Goal: Check status: Check status

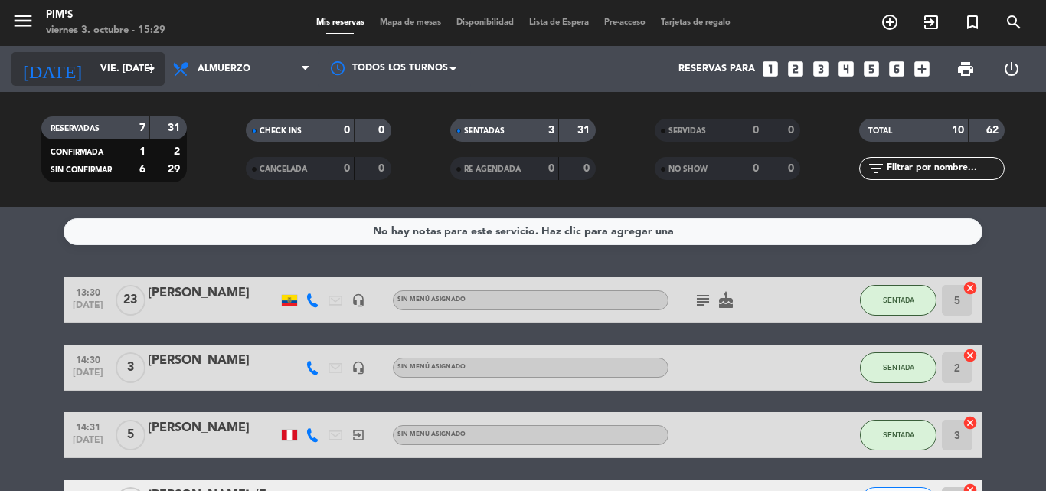
click at [149, 70] on icon "arrow_drop_down" at bounding box center [151, 69] width 18 height 18
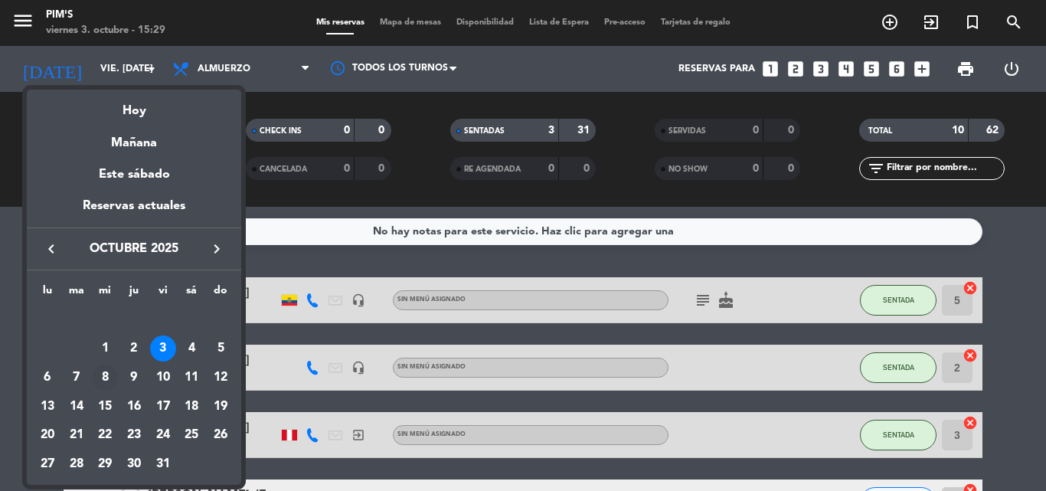
click at [107, 371] on div "8" at bounding box center [105, 378] width 26 height 26
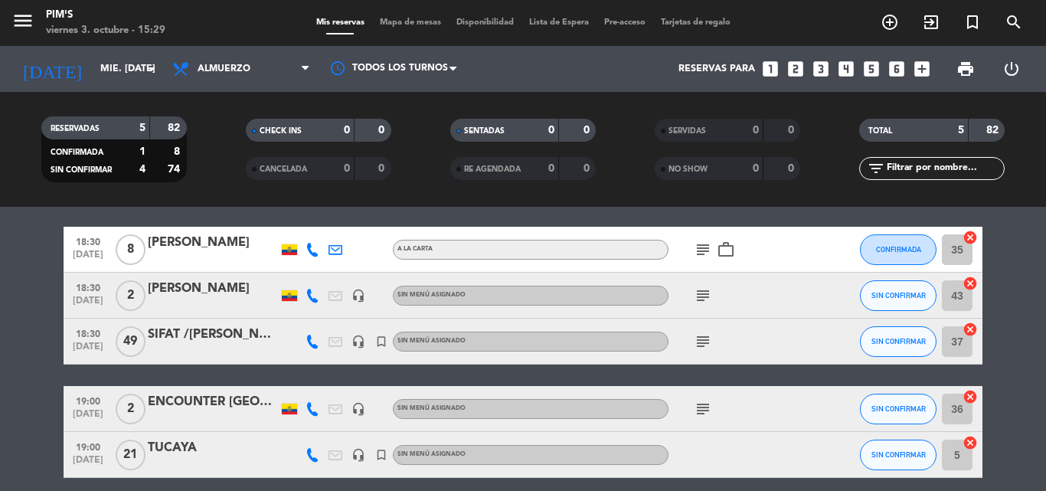
scroll to position [77, 0]
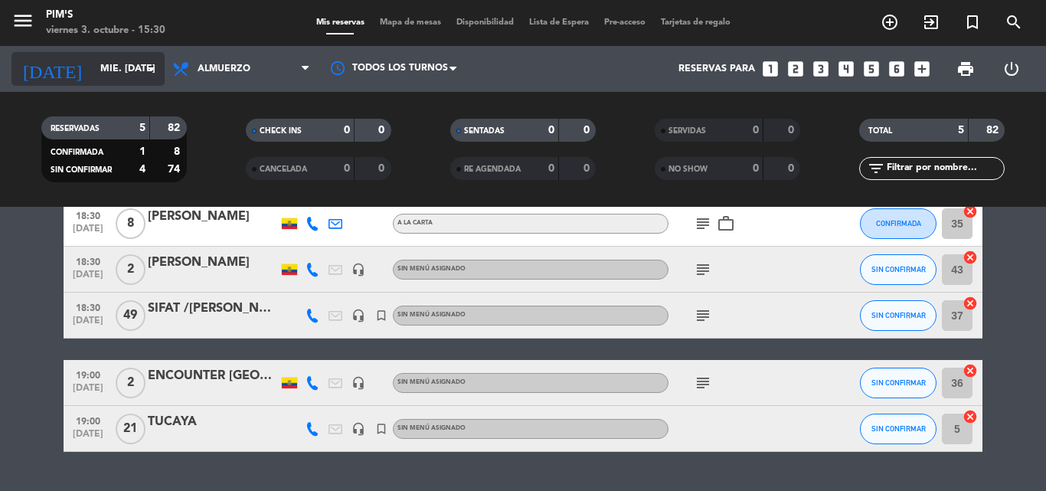
click at [140, 65] on input "mié. [DATE]" at bounding box center [157, 69] width 129 height 26
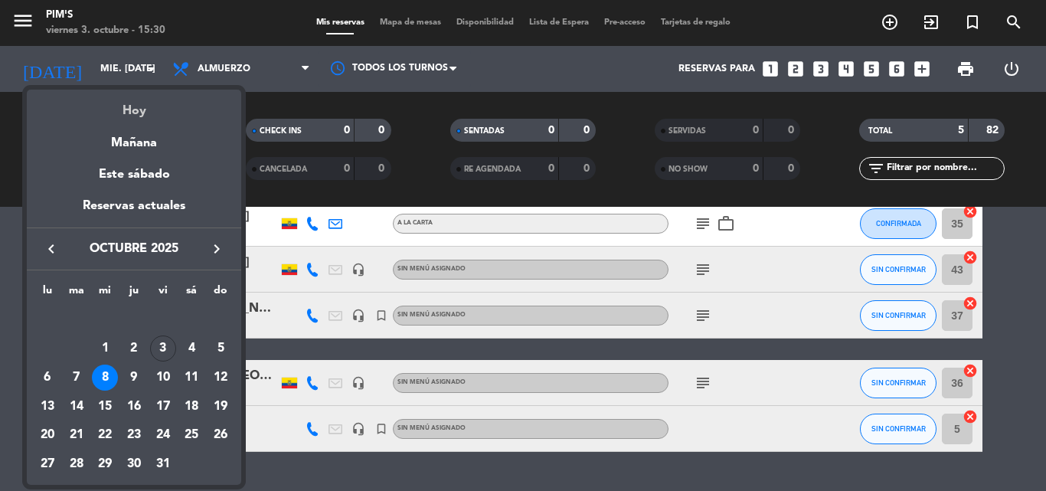
click at [136, 106] on div "Hoy" at bounding box center [134, 105] width 214 height 31
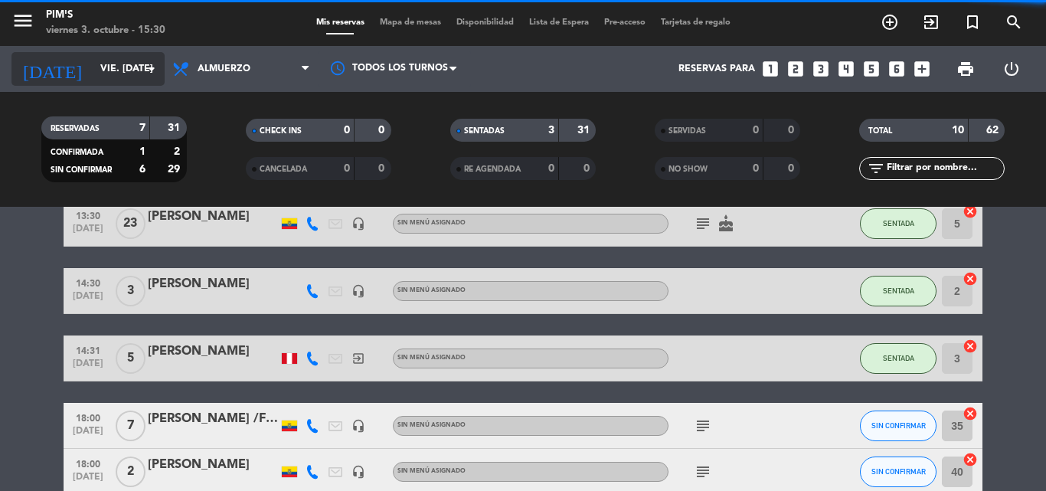
click at [160, 60] on icon "arrow_drop_down" at bounding box center [151, 69] width 18 height 18
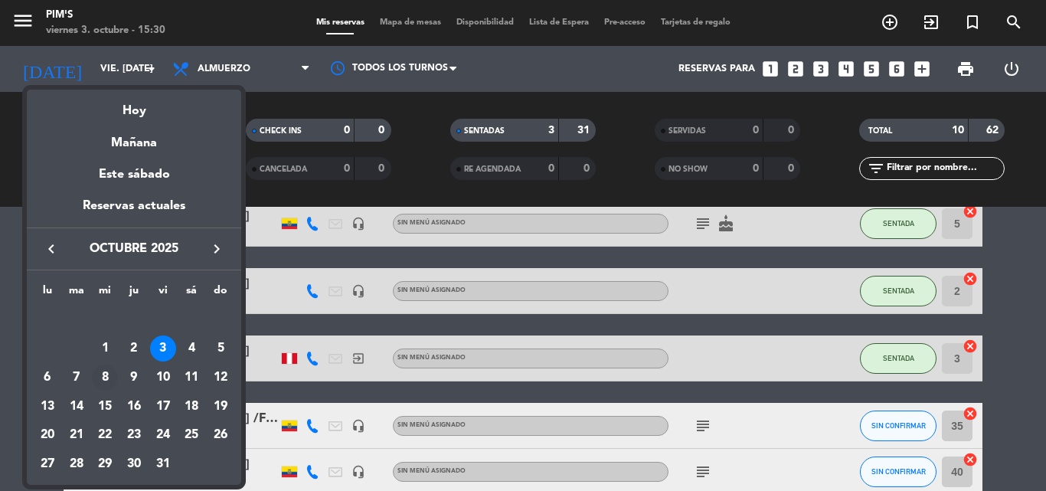
click at [104, 366] on div "8" at bounding box center [105, 378] width 26 height 26
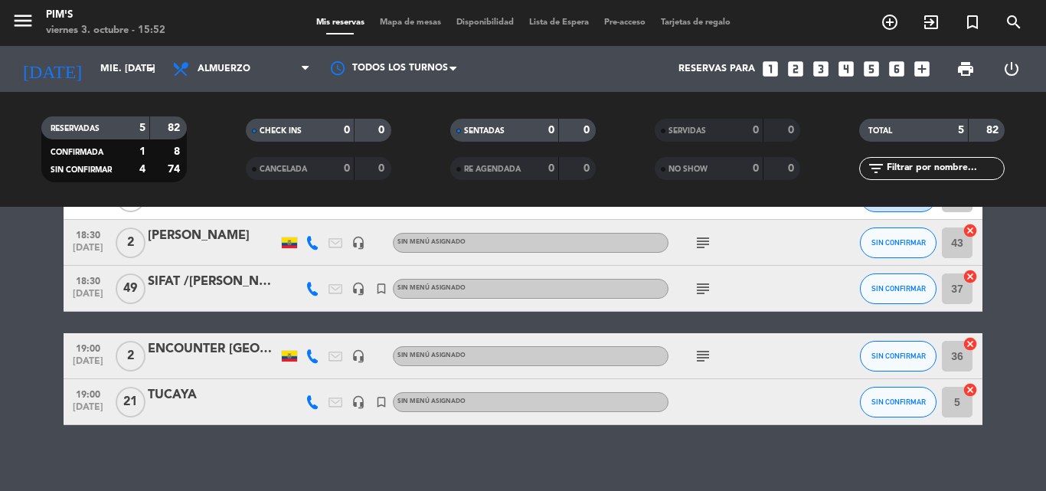
scroll to position [114, 0]
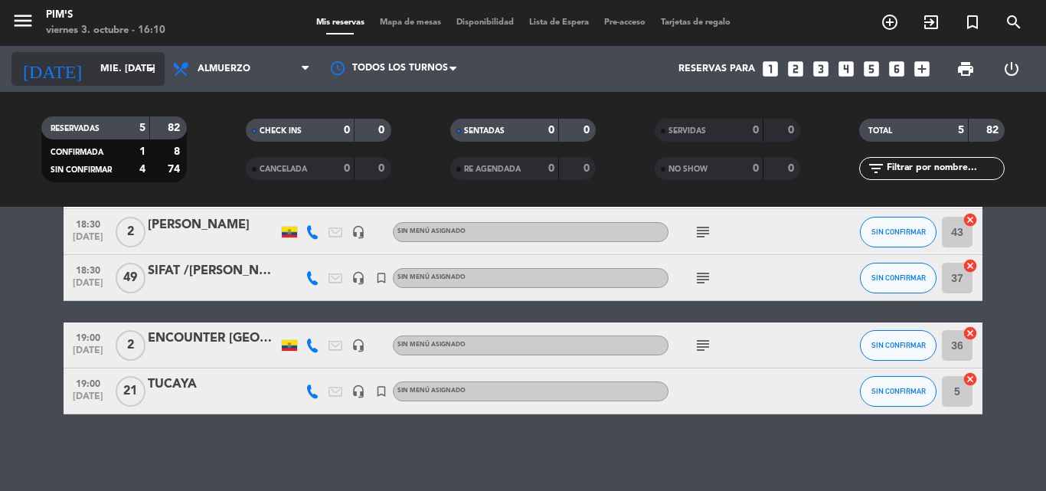
click at [149, 68] on icon "arrow_drop_down" at bounding box center [151, 69] width 18 height 18
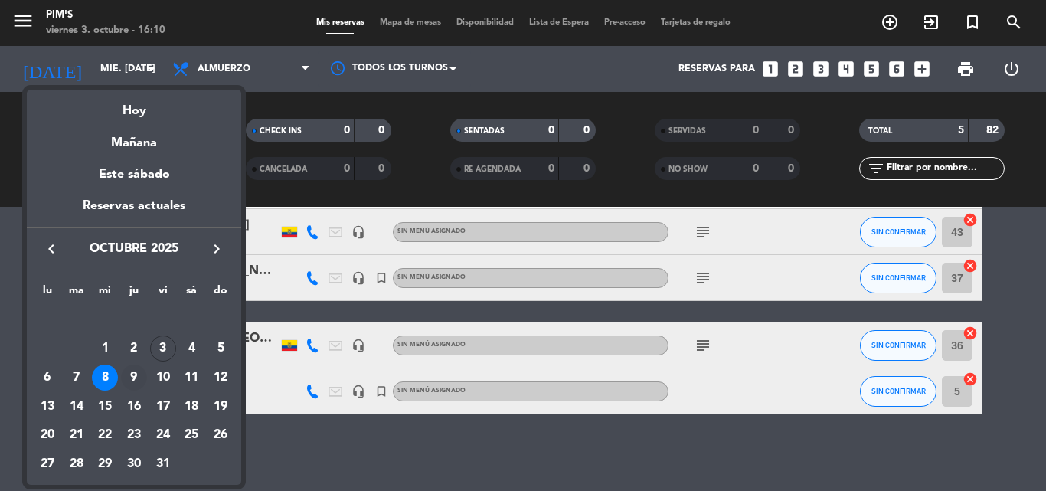
click at [131, 374] on div "9" at bounding box center [134, 378] width 26 height 26
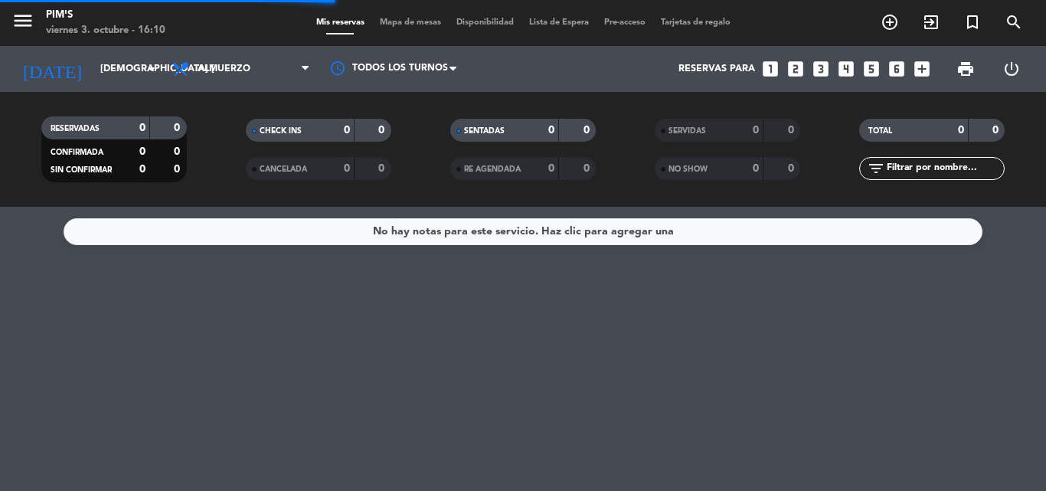
scroll to position [0, 0]
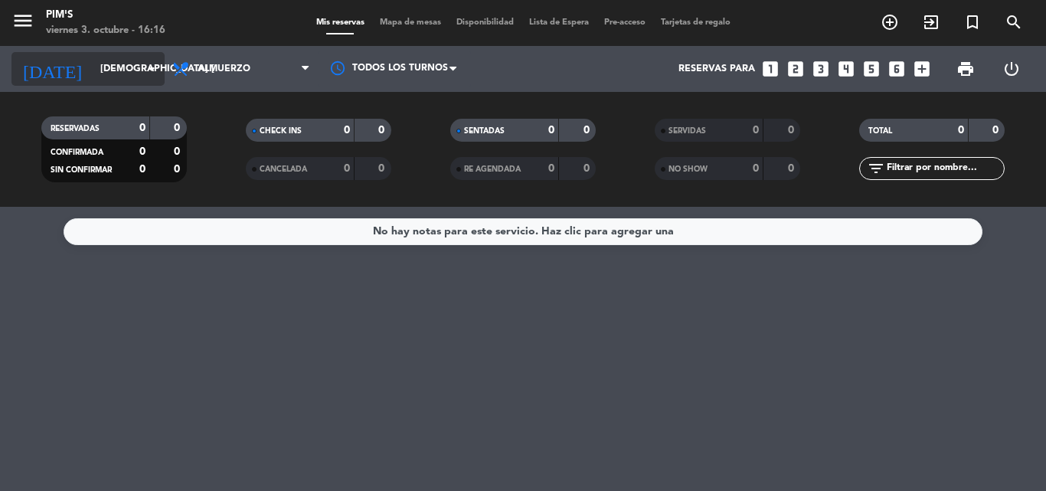
click at [145, 61] on icon "arrow_drop_down" at bounding box center [151, 69] width 18 height 18
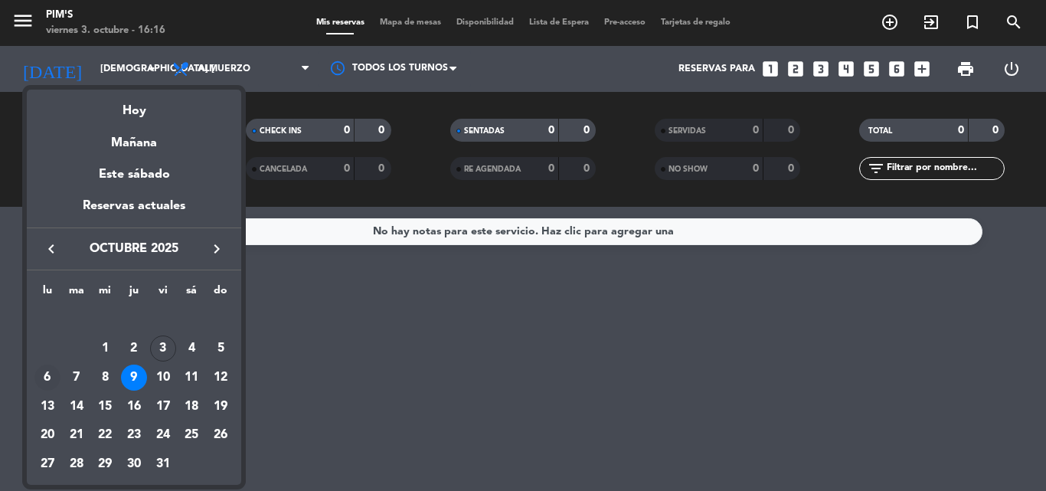
click at [44, 371] on div "6" at bounding box center [47, 378] width 26 height 26
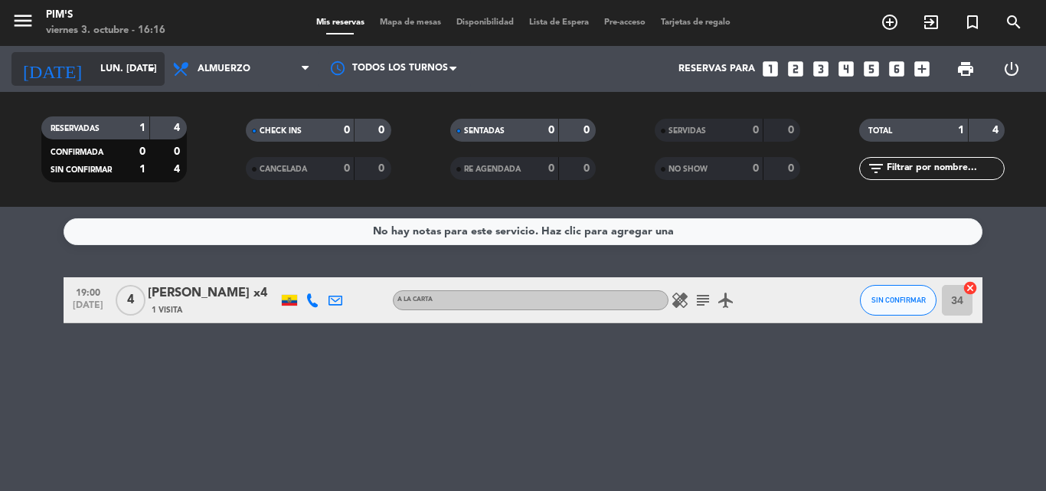
click at [146, 67] on icon "arrow_drop_down" at bounding box center [151, 69] width 18 height 18
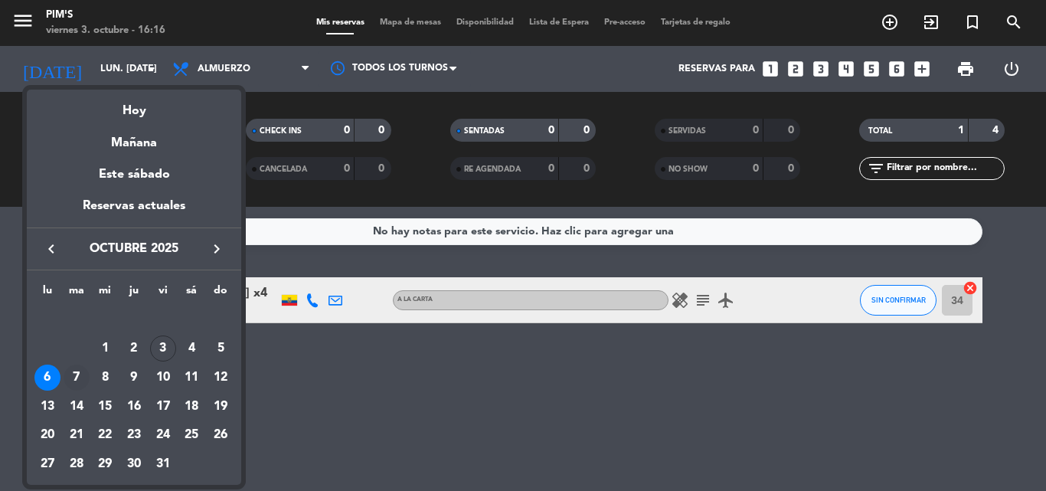
click at [79, 371] on div "7" at bounding box center [77, 378] width 26 height 26
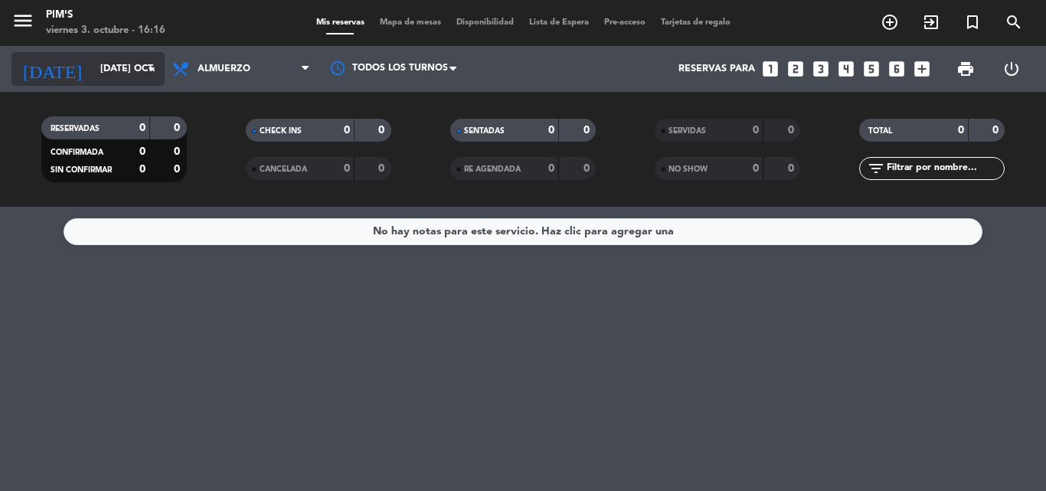
click at [149, 66] on icon "arrow_drop_down" at bounding box center [151, 69] width 18 height 18
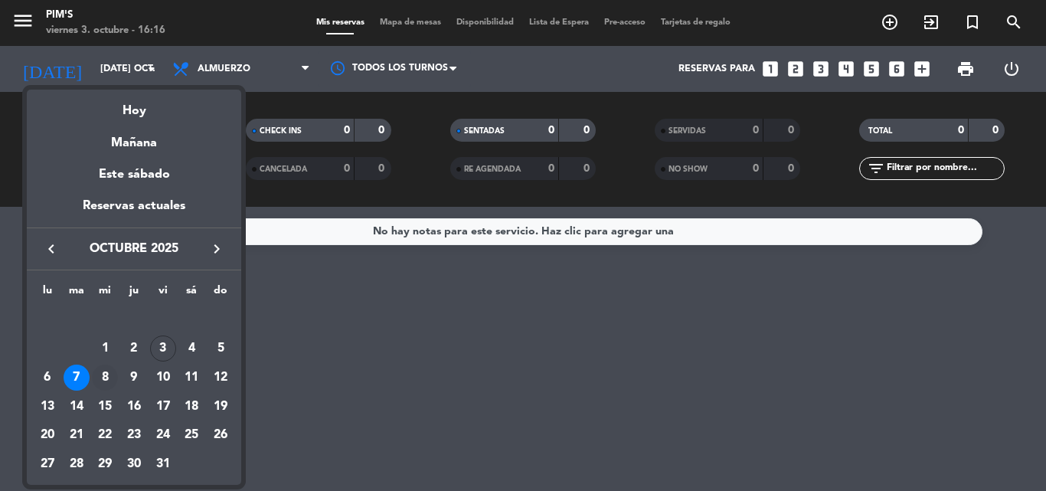
click at [98, 371] on div "8" at bounding box center [105, 378] width 26 height 26
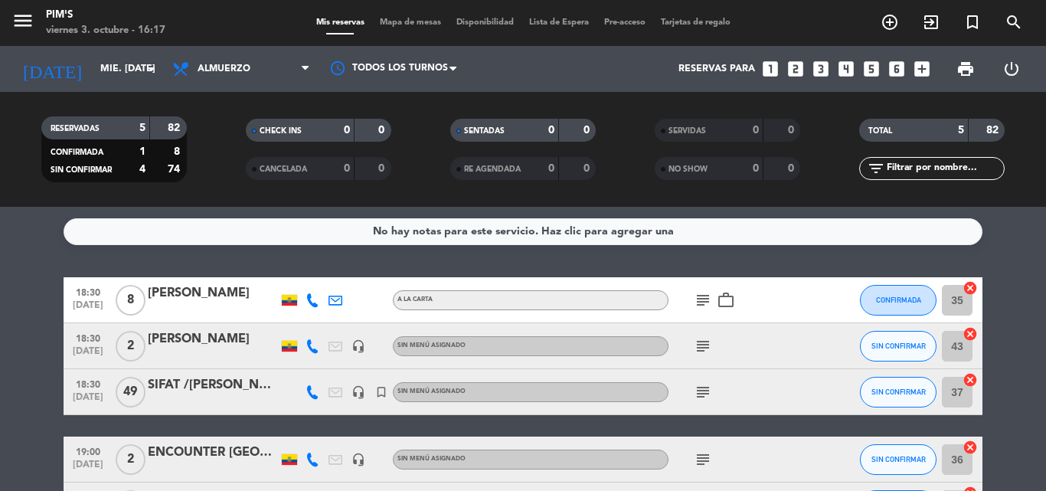
click at [709, 390] on icon "subject" at bounding box center [703, 392] width 18 height 18
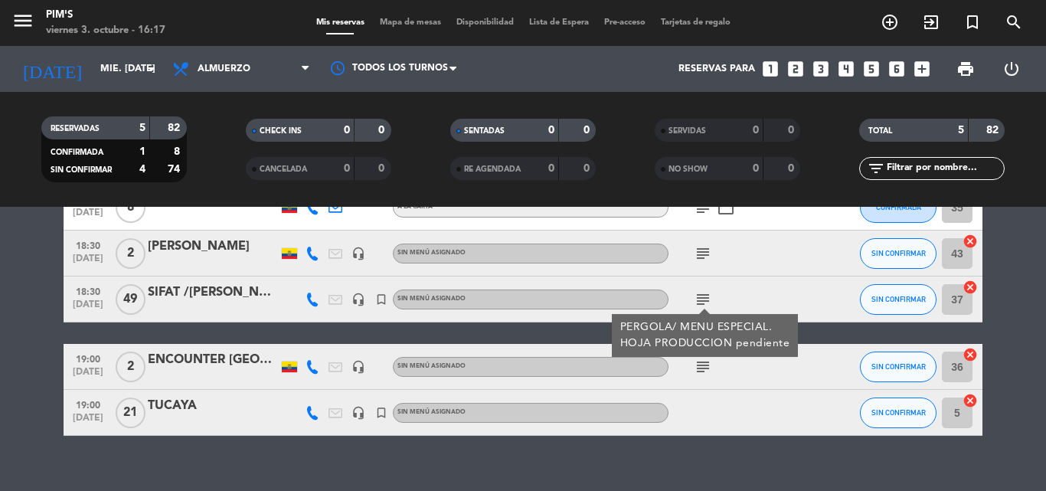
scroll to position [114, 0]
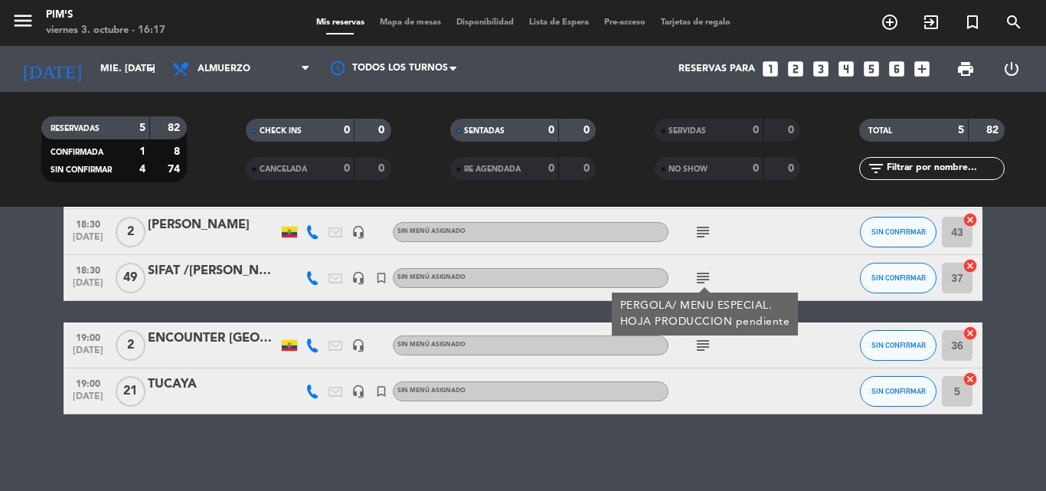
click at [173, 372] on div "19:00 [DATE] TUCAYA headset_mic turned_in_not Sin menú asignado SIN CONFIRMAR 5…" at bounding box center [523, 391] width 919 height 46
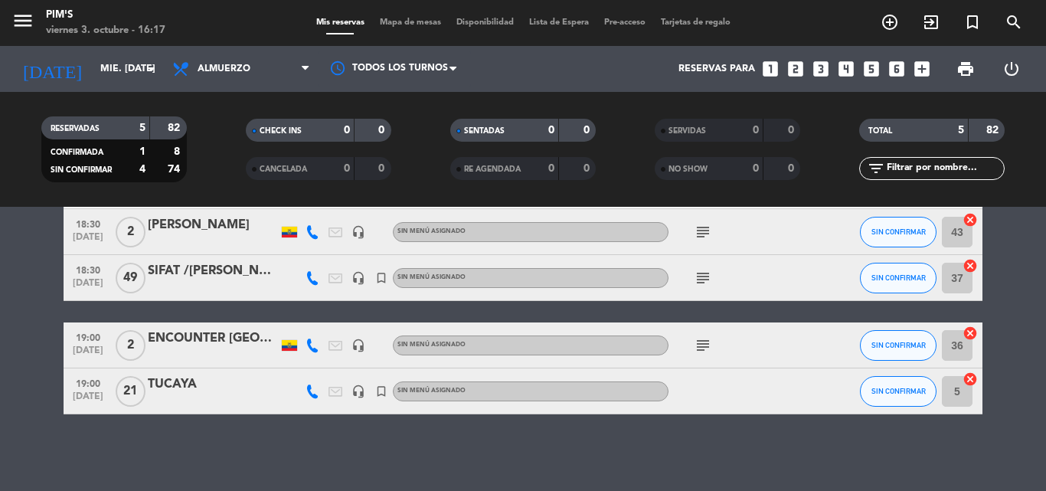
click at [174, 375] on div "TUCAYA" at bounding box center [213, 384] width 130 height 20
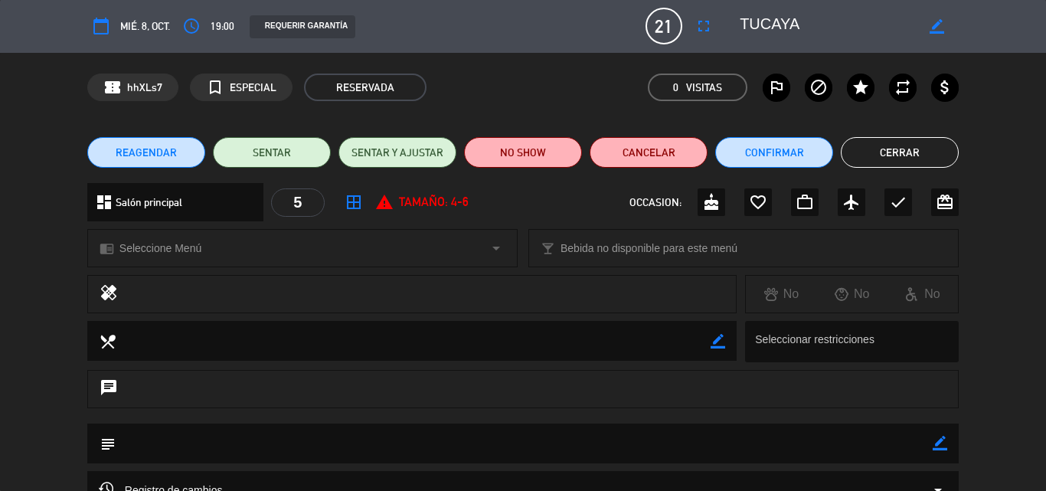
scroll to position [0, 0]
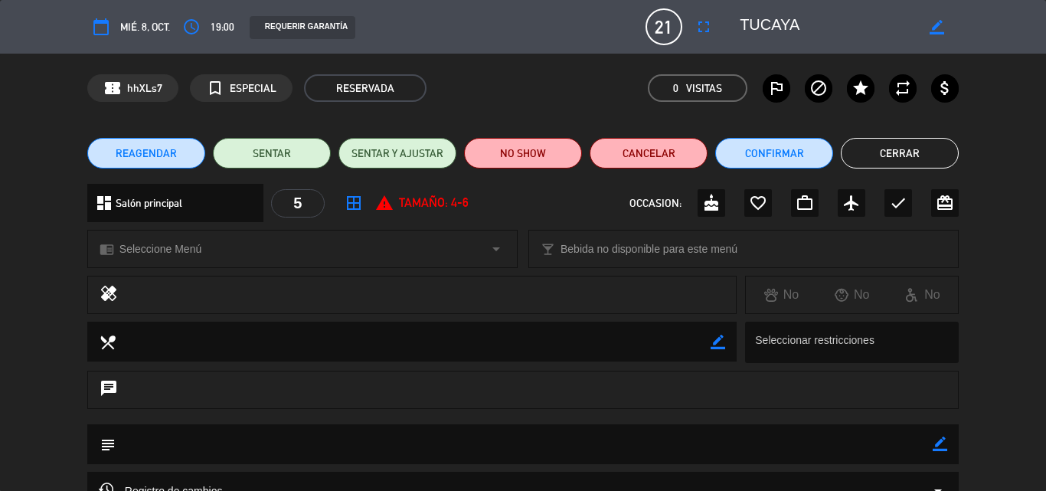
click at [914, 154] on button "Cerrar" at bounding box center [900, 153] width 118 height 31
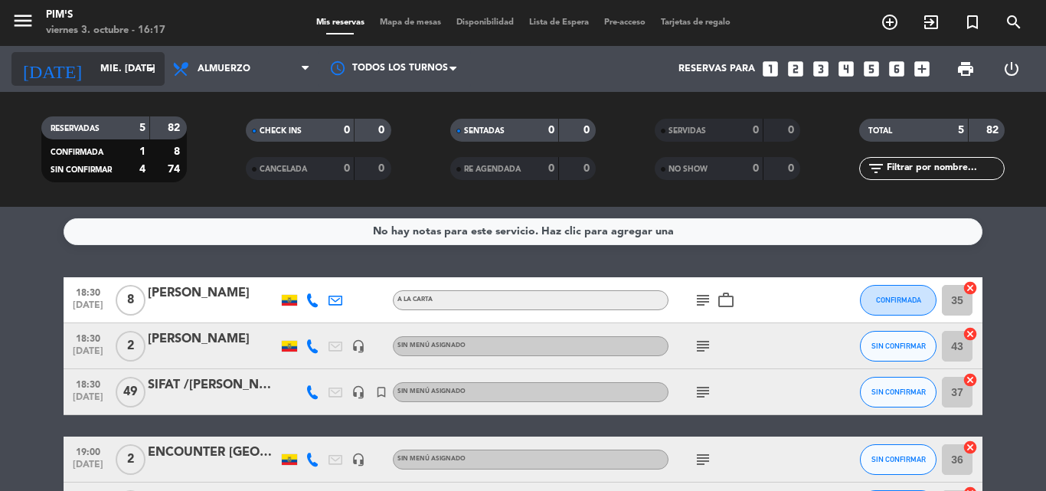
click at [146, 66] on icon "arrow_drop_down" at bounding box center [151, 69] width 18 height 18
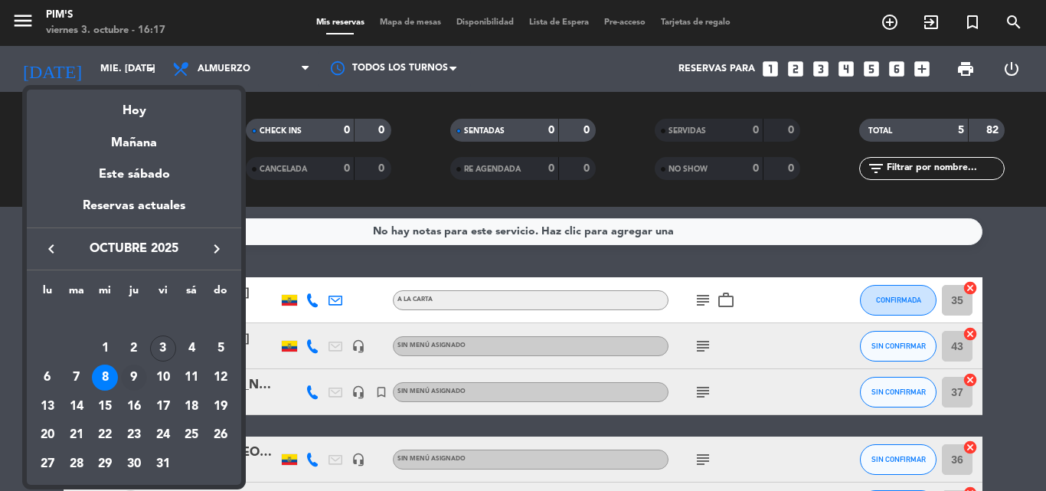
click at [136, 375] on div "9" at bounding box center [134, 378] width 26 height 26
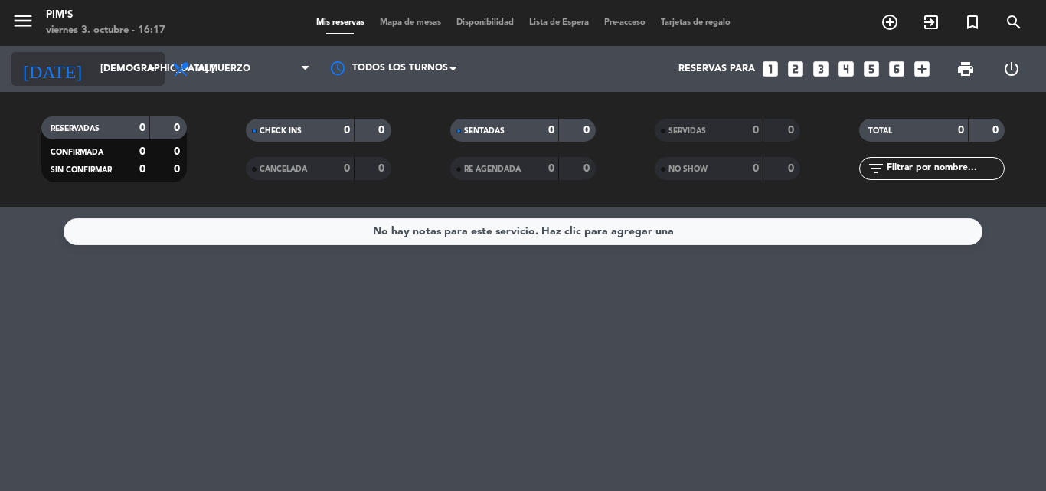
click at [157, 62] on icon "arrow_drop_down" at bounding box center [151, 69] width 18 height 18
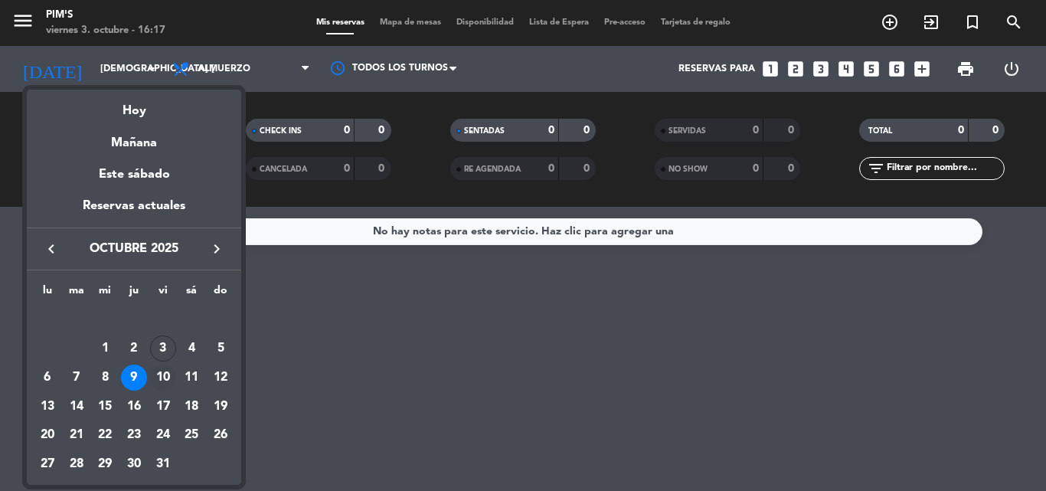
click at [162, 378] on div "10" at bounding box center [163, 378] width 26 height 26
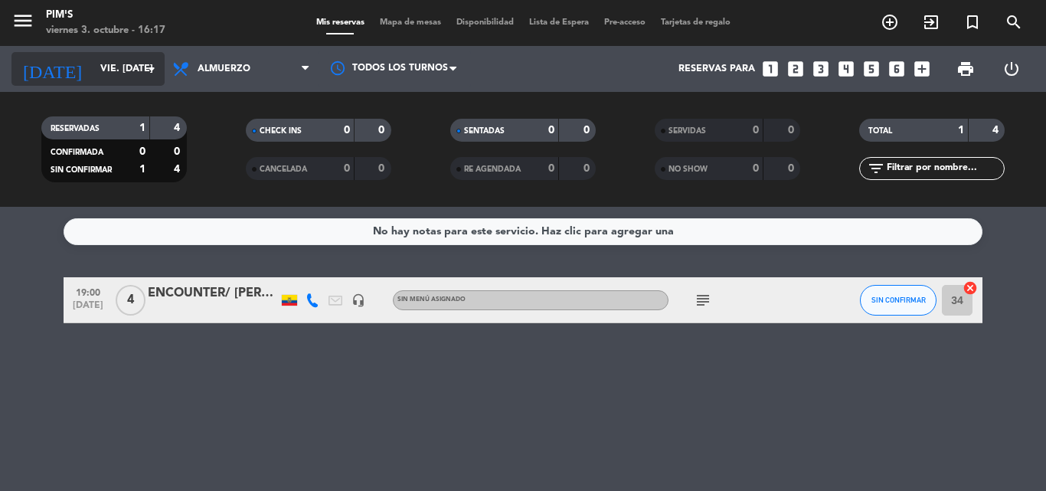
click at [148, 64] on icon "arrow_drop_down" at bounding box center [151, 69] width 18 height 18
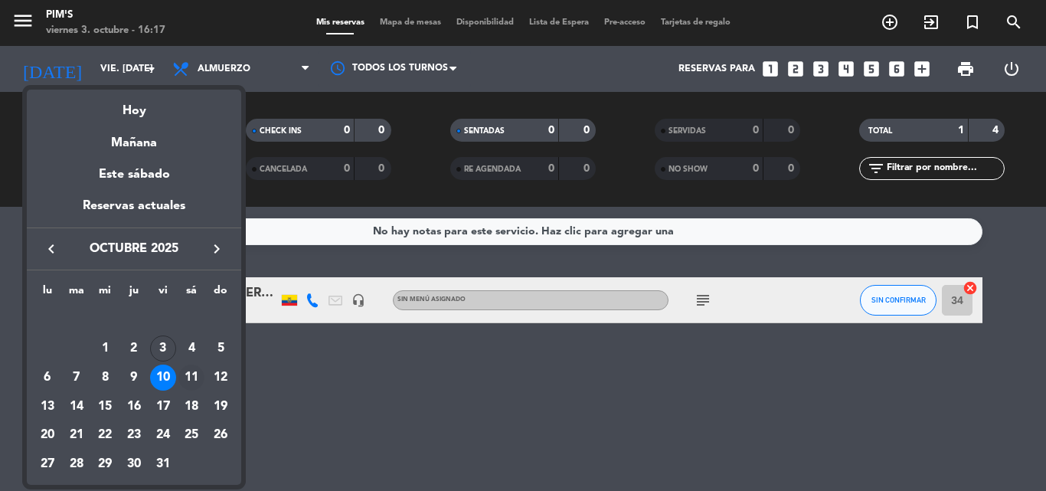
click at [194, 381] on div "11" at bounding box center [191, 378] width 26 height 26
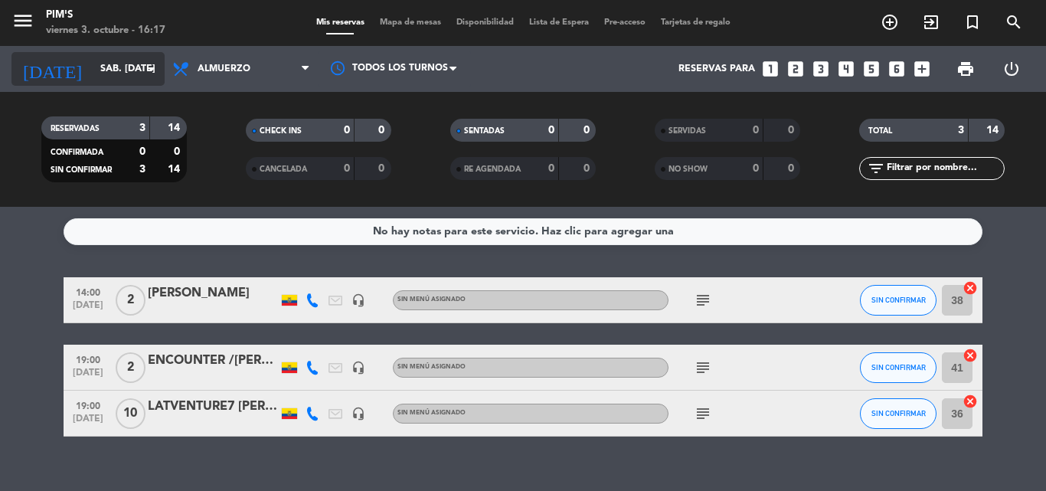
click at [146, 67] on icon "arrow_drop_down" at bounding box center [151, 69] width 18 height 18
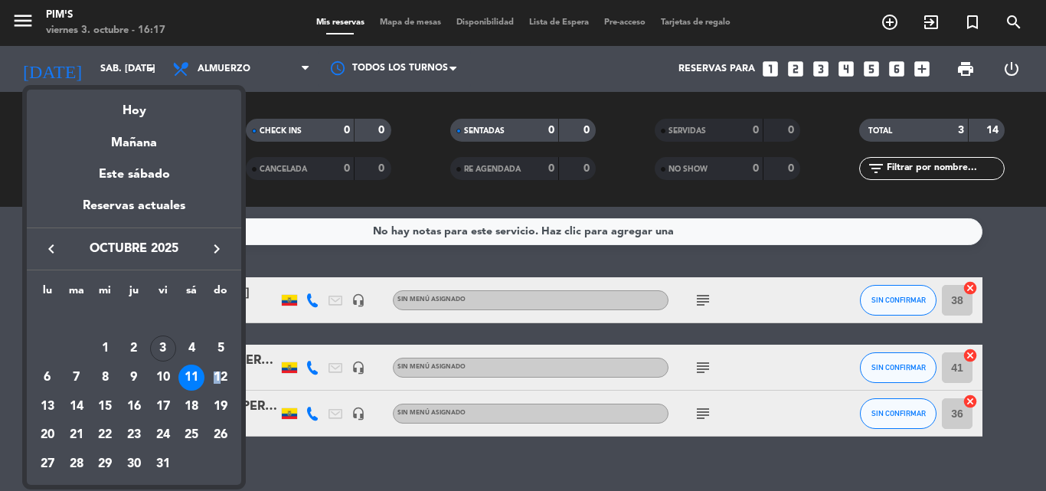
click at [218, 365] on td "12" at bounding box center [220, 377] width 29 height 29
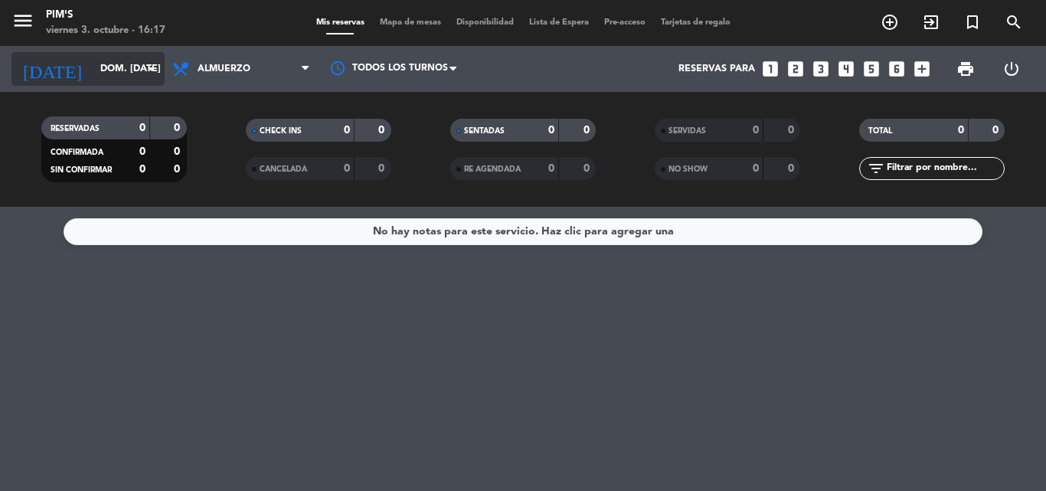
click at [142, 64] on icon "arrow_drop_down" at bounding box center [151, 69] width 18 height 18
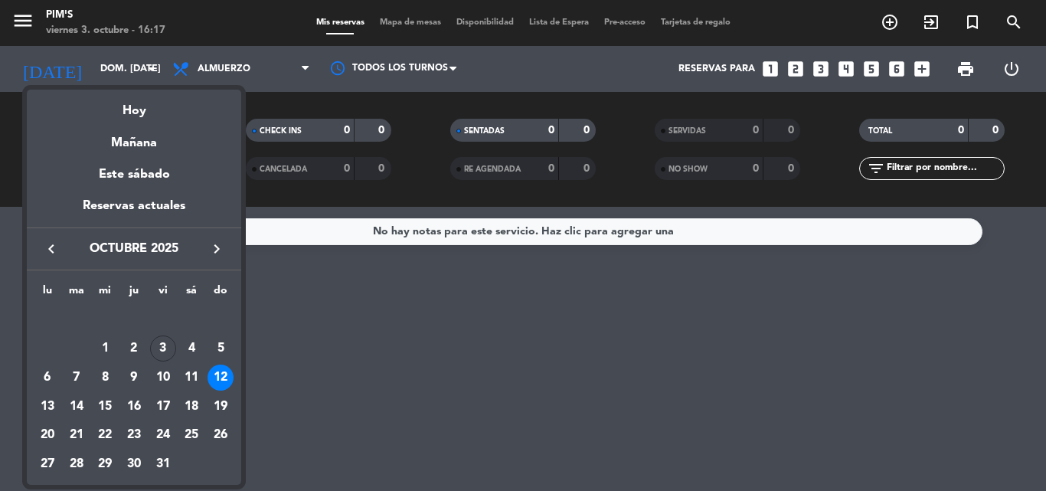
click at [478, 336] on div at bounding box center [523, 245] width 1046 height 491
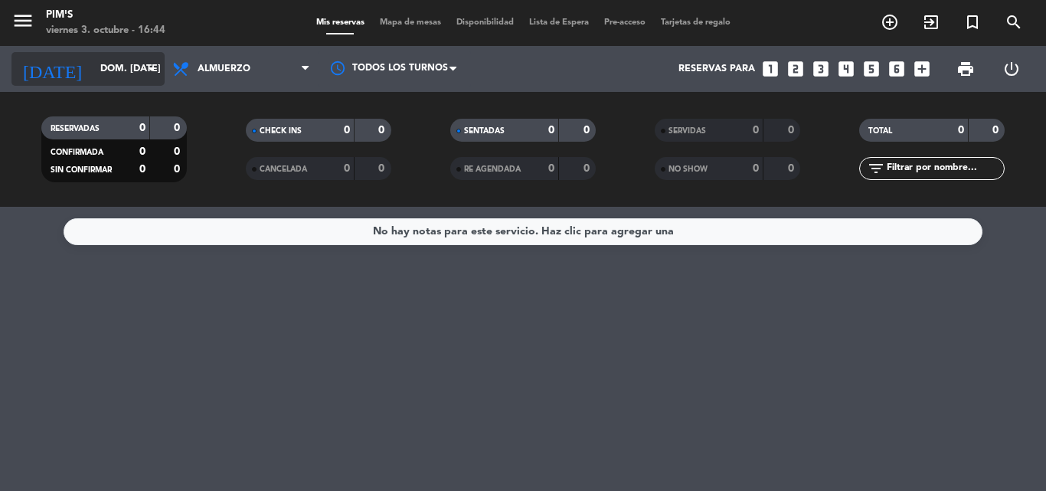
click at [149, 71] on icon "arrow_drop_down" at bounding box center [151, 69] width 18 height 18
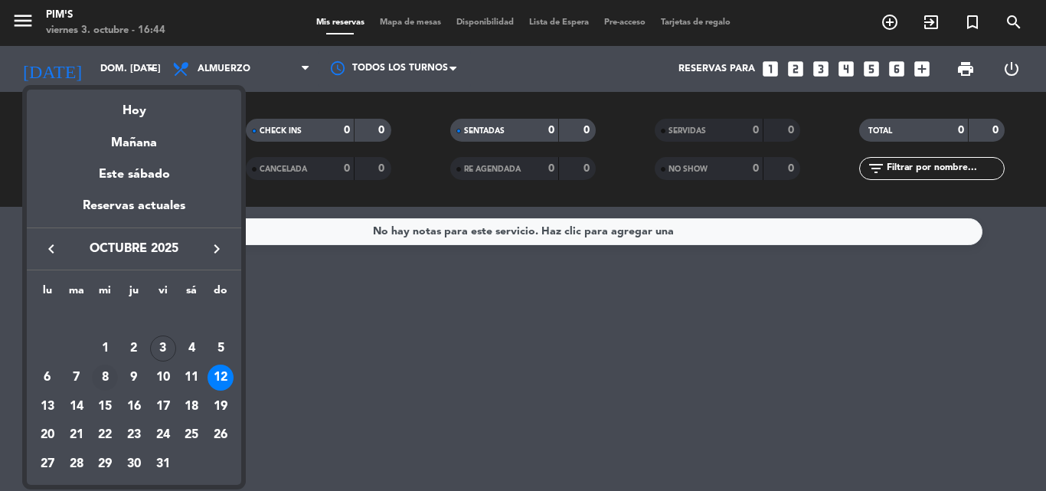
click at [110, 373] on div "8" at bounding box center [105, 378] width 26 height 26
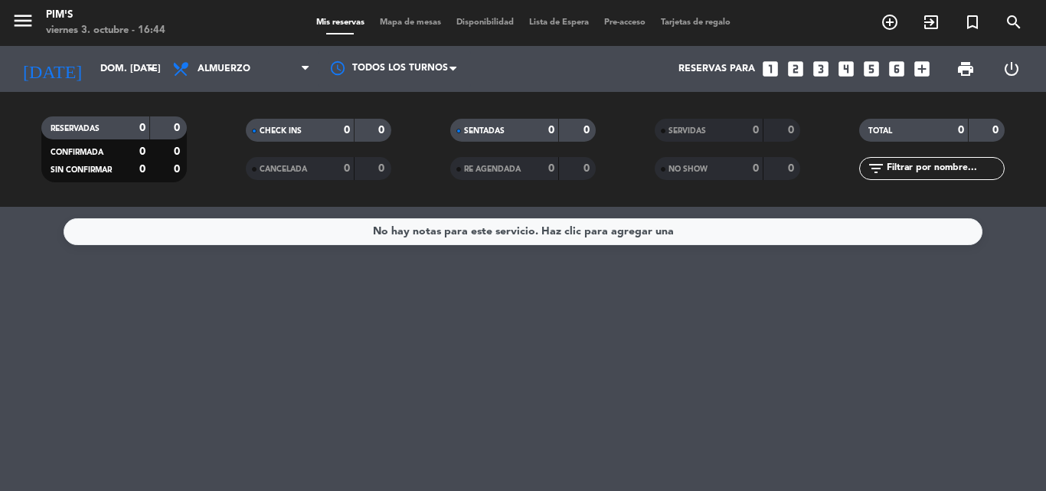
type input "mié. [DATE]"
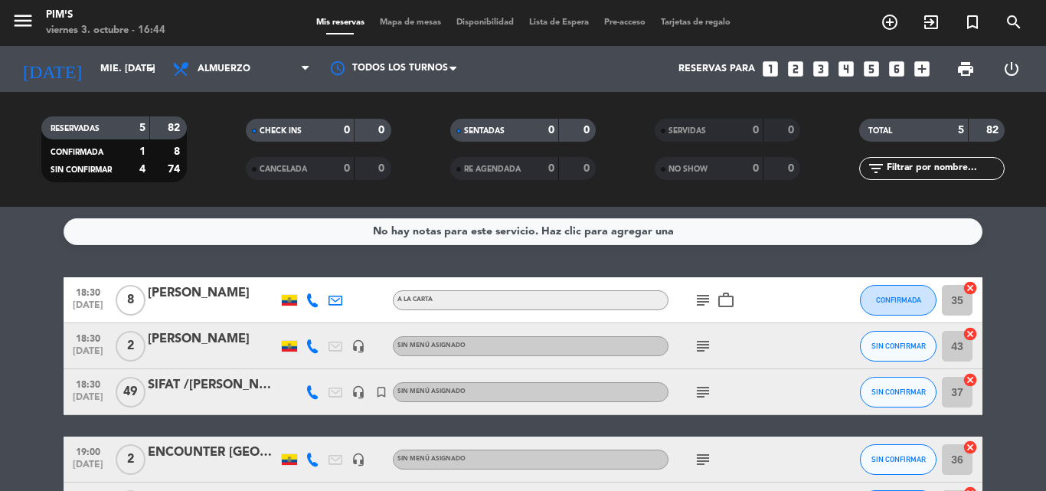
click at [189, 378] on div "SIFAT /[PERSON_NAME]" at bounding box center [213, 385] width 130 height 20
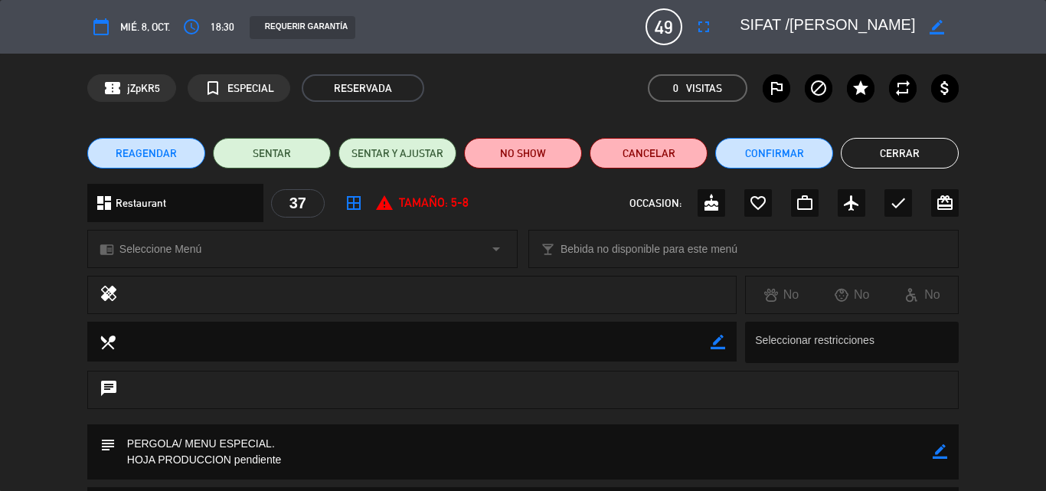
click at [917, 149] on button "Cerrar" at bounding box center [900, 153] width 118 height 31
